Goal: Task Accomplishment & Management: Use online tool/utility

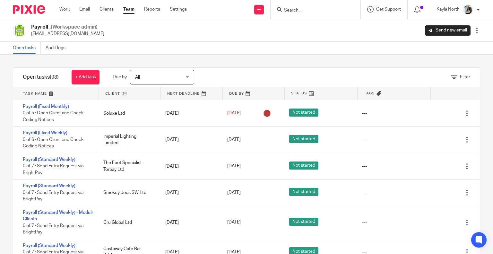
click at [40, 13] on img at bounding box center [29, 9] width 32 height 9
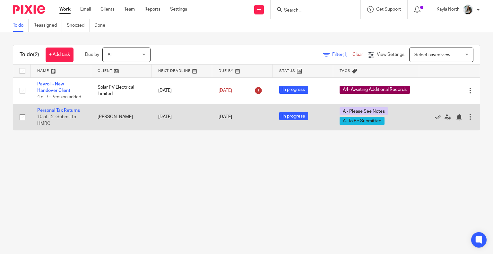
click at [64, 113] on td "Personal Tax Returns 10 of 12 · Submit to HMRC" at bounding box center [61, 117] width 60 height 26
click at [62, 111] on link "Personal Tax Returns" at bounding box center [58, 110] width 43 height 4
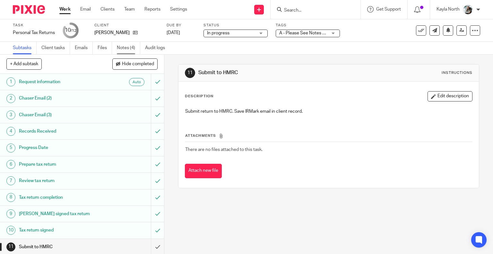
click at [131, 46] on link "Notes (4)" at bounding box center [128, 48] width 23 height 13
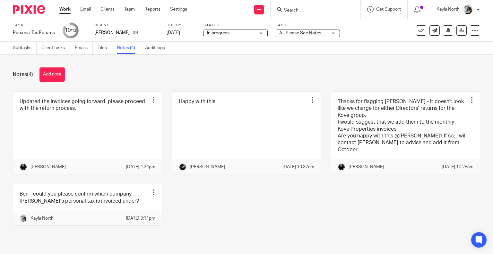
click at [18, 14] on div at bounding box center [26, 9] width 53 height 19
click at [24, 9] on img at bounding box center [29, 9] width 32 height 9
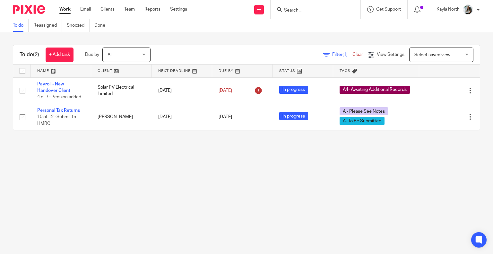
click at [301, 10] on input "Search" at bounding box center [313, 11] width 58 height 6
click button "submit" at bounding box center [0, 0] width 0 height 0
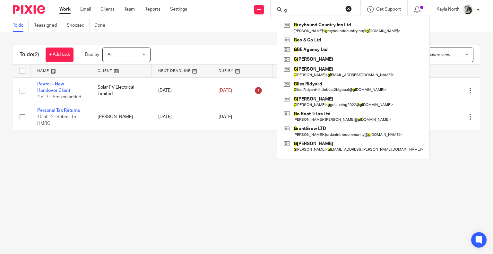
click at [289, 12] on input "g" at bounding box center [313, 11] width 58 height 6
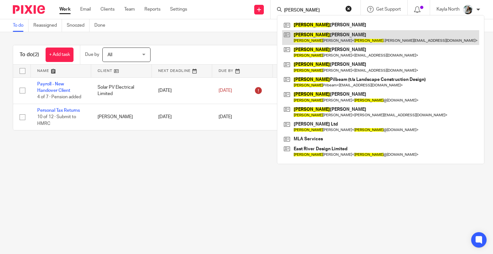
type input "gary"
click at [319, 37] on link at bounding box center [380, 37] width 197 height 15
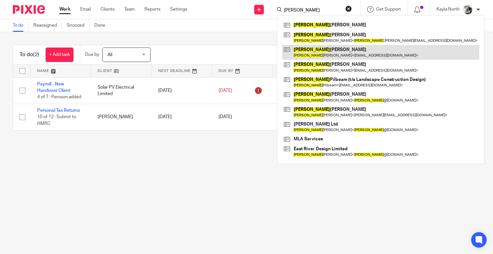
click at [314, 51] on link at bounding box center [380, 52] width 197 height 15
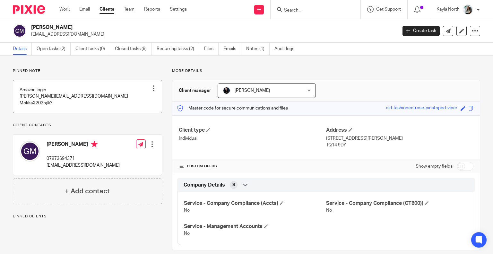
click at [68, 93] on link at bounding box center [87, 96] width 149 height 32
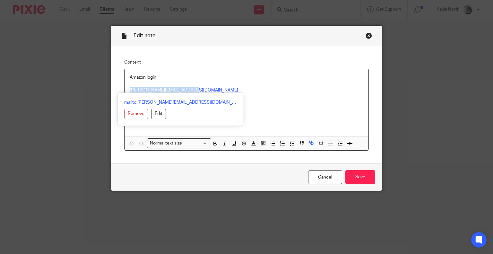
drag, startPoint x: 205, startPoint y: 92, endPoint x: 126, endPoint y: 92, distance: 79.0
click at [126, 92] on div "Amazon login [PERSON_NAME][EMAIL_ADDRESS][DOMAIN_NAME] MokkaX2025@?" at bounding box center [247, 102] width 244 height 67
click at [396, 77] on div "Edit note Content Amazon login [PERSON_NAME][EMAIL_ADDRESS][DOMAIN_NAME] MokkaX…" at bounding box center [246, 127] width 493 height 254
drag, startPoint x: 189, startPoint y: 91, endPoint x: 121, endPoint y: 92, distance: 67.5
click at [124, 92] on div "Amazon login [PERSON_NAME][EMAIL_ADDRESS][DOMAIN_NAME] MokkaX2025@? Normal text…" at bounding box center [246, 110] width 245 height 82
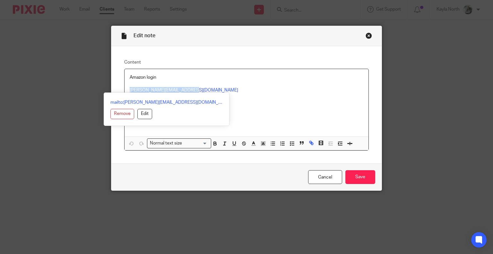
copy link "[PERSON_NAME][EMAIL_ADDRESS][DOMAIN_NAME]"
click at [237, 84] on p at bounding box center [247, 84] width 234 height 6
drag, startPoint x: 202, startPoint y: 92, endPoint x: 126, endPoint y: 91, distance: 76.1
click at [126, 91] on div "Amazon login Gary@lancelotsupport.co.uk MokkaX2025@?" at bounding box center [247, 102] width 244 height 67
copy link "Gary@lancelotsupport.co.uk"
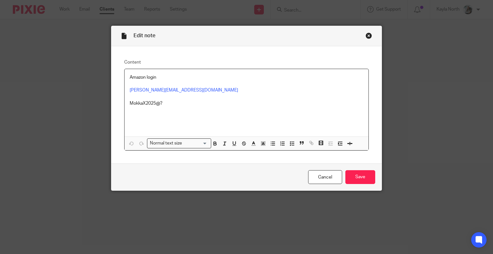
click at [297, 106] on p "MokkaX2025@?" at bounding box center [247, 100] width 234 height 13
click at [369, 36] on div "Close this dialog window" at bounding box center [369, 35] width 6 height 6
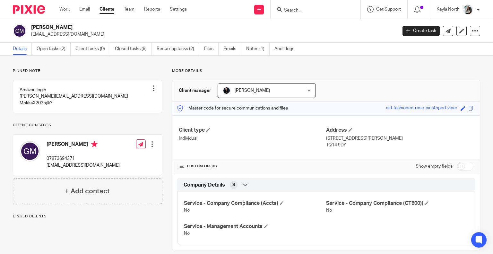
drag, startPoint x: 87, startPoint y: 38, endPoint x: 31, endPoint y: 41, distance: 55.6
click at [31, 41] on div "Gary Martin gazzer1974@icloud.com Create task Update from Companies House Expor…" at bounding box center [246, 30] width 493 height 23
copy p "gazzer1974@icloud.com"
click at [81, 96] on link at bounding box center [87, 96] width 149 height 32
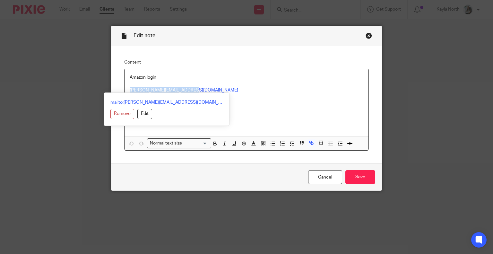
drag, startPoint x: 208, startPoint y: 88, endPoint x: 122, endPoint y: 92, distance: 86.8
click at [125, 92] on div "Amazon login Gary@lancelotsupport.co.uk MokkaX2025@?" at bounding box center [247, 102] width 244 height 67
copy link "Gary@lancelotsupport.co.uk"
click at [368, 34] on div "Close this dialog window" at bounding box center [369, 35] width 6 height 6
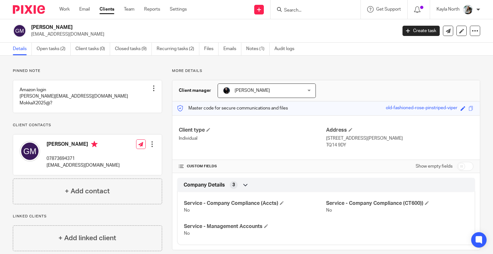
click at [29, 10] on img at bounding box center [29, 9] width 32 height 9
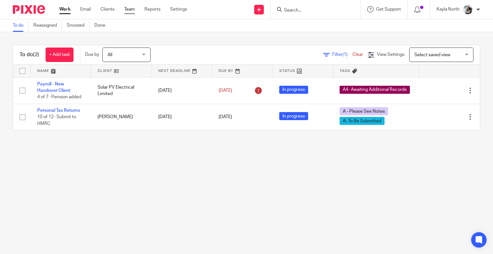
click at [128, 12] on link "Team" at bounding box center [129, 9] width 11 height 6
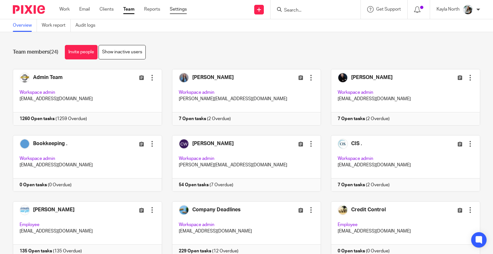
click at [179, 6] on link "Settings" at bounding box center [178, 9] width 17 height 6
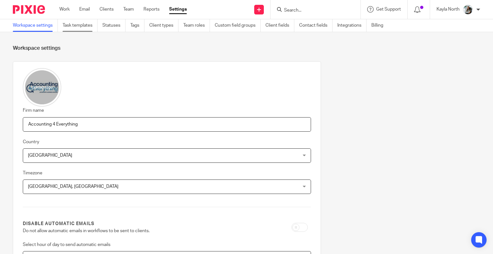
click at [80, 22] on link "Task templates" at bounding box center [80, 25] width 35 height 13
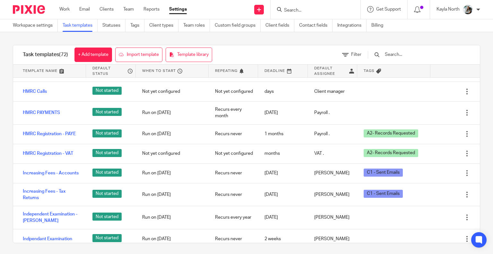
scroll to position [418, 0]
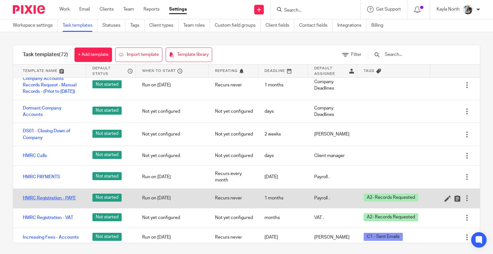
click at [55, 201] on link "HMRC Registration - PAYE" at bounding box center [49, 198] width 53 height 6
